Goal: Task Accomplishment & Management: Use online tool/utility

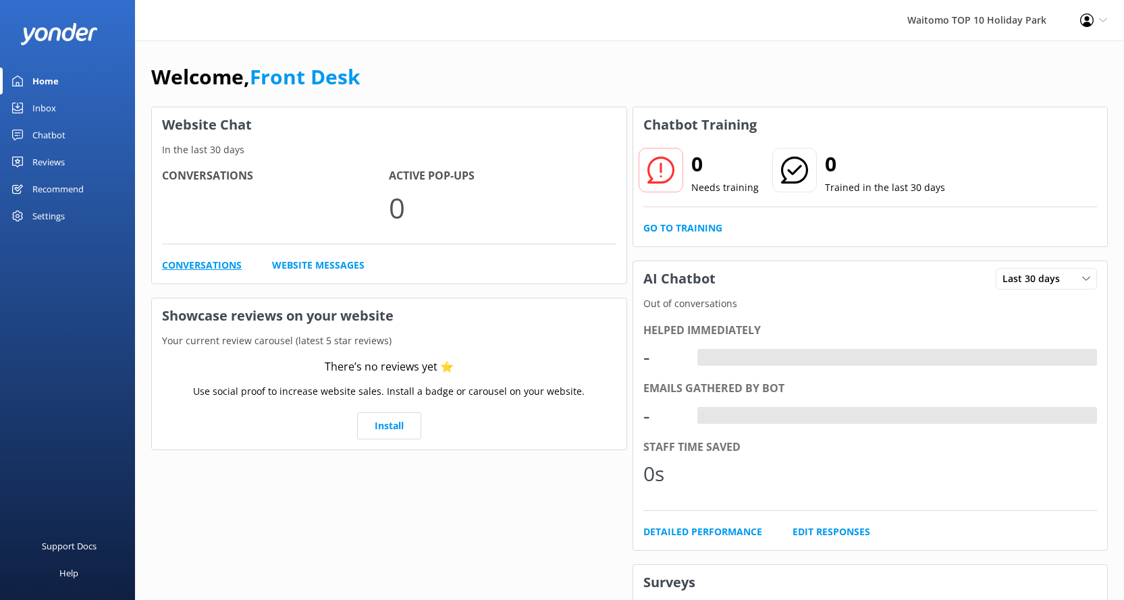
click at [219, 260] on link "Conversations" at bounding box center [202, 265] width 80 height 15
